Goal: Navigation & Orientation: Understand site structure

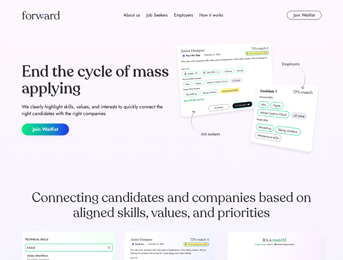
click at [171, 130] on div "End the cycle of mass applying We clearly highlight skills, values, and interes…" at bounding box center [171, 99] width 299 height 117
click at [171, 15] on div "About us Job Seekers Employers How it works" at bounding box center [173, 15] width 214 height 7
click at [41, 15] on img at bounding box center [41, 15] width 38 height 9
click at [173, 15] on div "About us Job Seekers Employers How it works" at bounding box center [173, 15] width 214 height 7
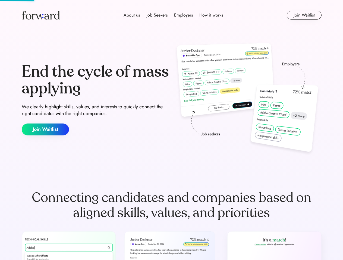
click at [132, 15] on div "About us" at bounding box center [131, 15] width 16 height 7
click at [157, 15] on div "Job Seekers" at bounding box center [156, 15] width 21 height 7
click at [183, 15] on div "Employers" at bounding box center [183, 15] width 19 height 7
click at [210, 15] on div "How it works" at bounding box center [211, 15] width 24 height 7
click at [304, 15] on button "Join Waitlist" at bounding box center [303, 15] width 35 height 9
